Goal: Book appointment/travel/reservation

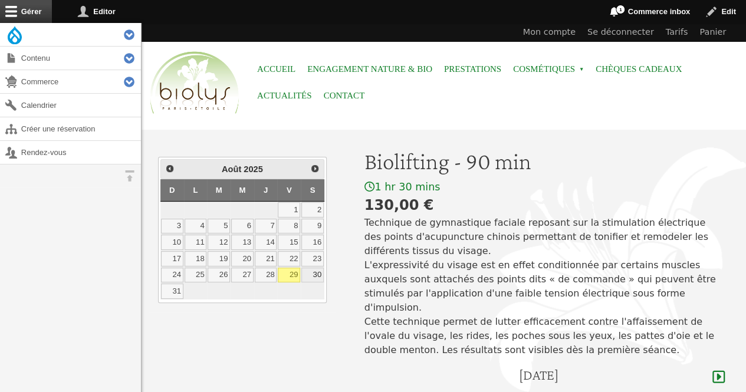
click at [317, 274] on link "30" at bounding box center [312, 275] width 22 height 15
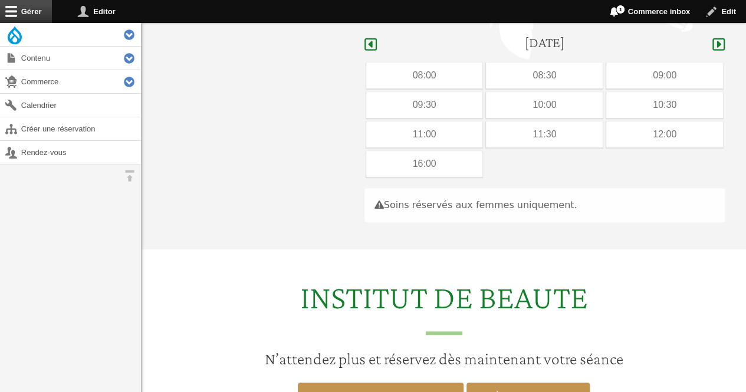
scroll to position [352, 0]
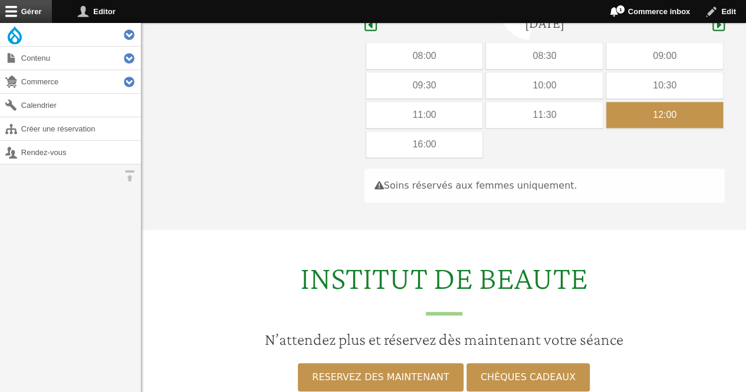
click at [649, 102] on div "12:00" at bounding box center [664, 115] width 117 height 26
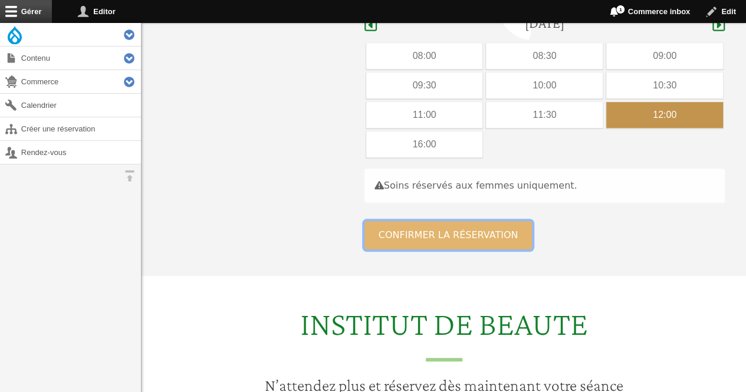
click at [448, 221] on button "Confirmer la réservation" at bounding box center [448, 235] width 168 height 28
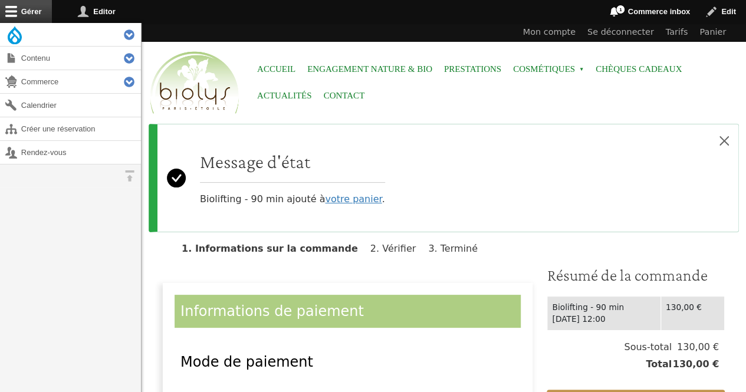
scroll to position [230, 0]
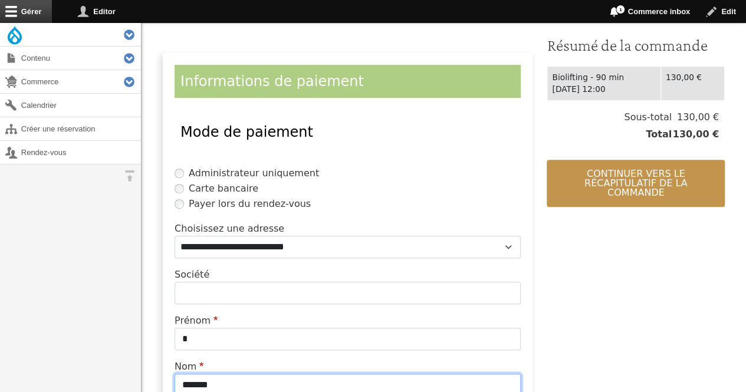
click at [256, 380] on input "*******" at bounding box center [347, 385] width 346 height 22
type input "*"
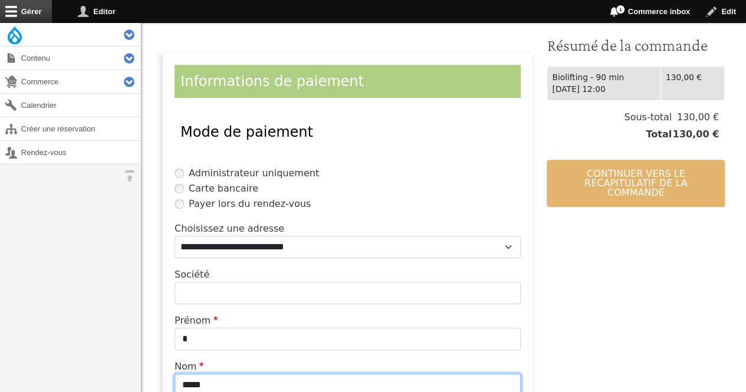
type input "*****"
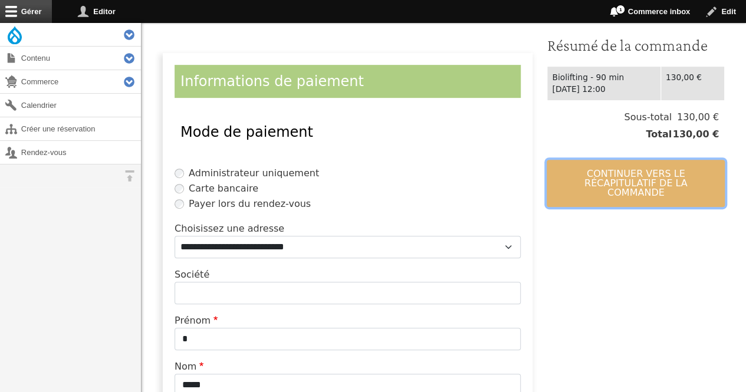
click at [582, 186] on button "Continuer vers le récapitulatif de la commande" at bounding box center [635, 183] width 178 height 47
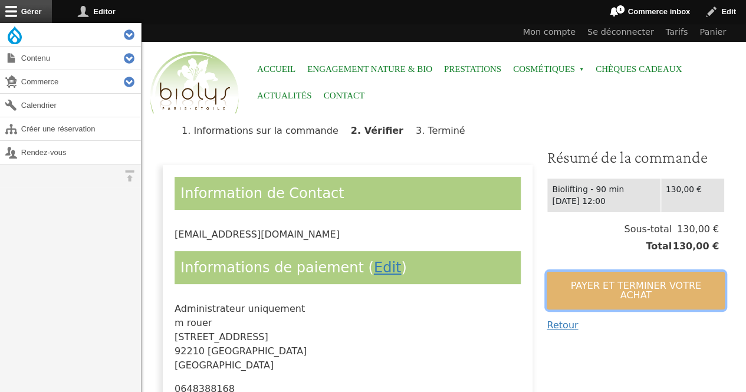
click at [561, 282] on button "Payer et terminer votre achat" at bounding box center [635, 291] width 178 height 38
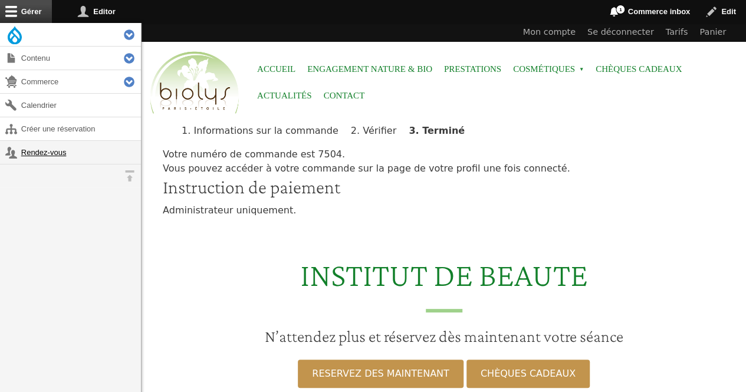
click at [26, 153] on link "Rendez-vous" at bounding box center [70, 152] width 141 height 23
